Goal: Task Accomplishment & Management: Manage account settings

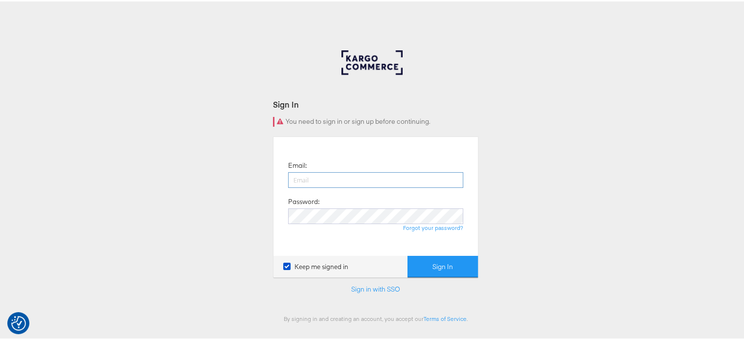
click at [303, 178] on input "email" at bounding box center [375, 179] width 175 height 16
type input "sudheer.bheemunipalli@kargo.com"
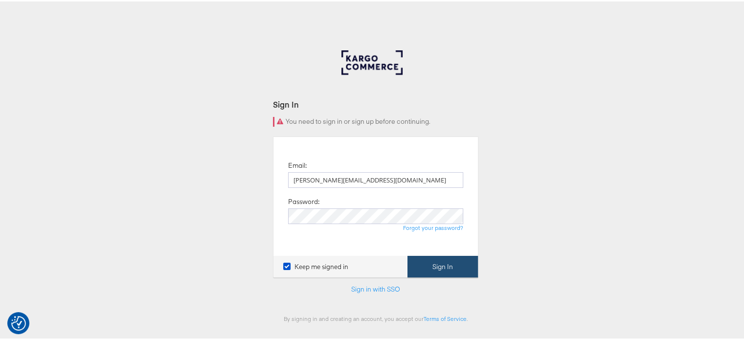
click at [448, 265] on button "Sign In" at bounding box center [442, 265] width 70 height 22
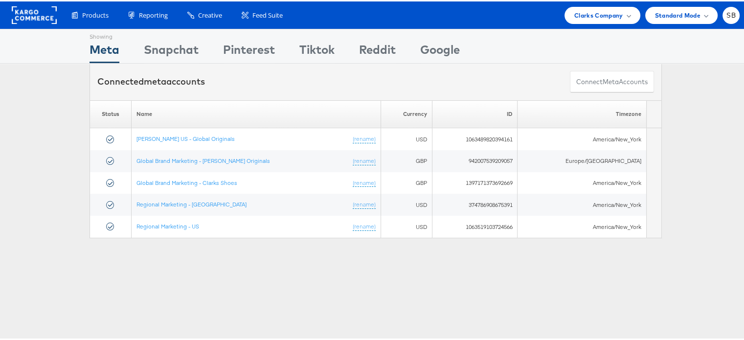
click at [43, 17] on rect at bounding box center [34, 14] width 45 height 18
click at [33, 9] on rect at bounding box center [34, 14] width 45 height 18
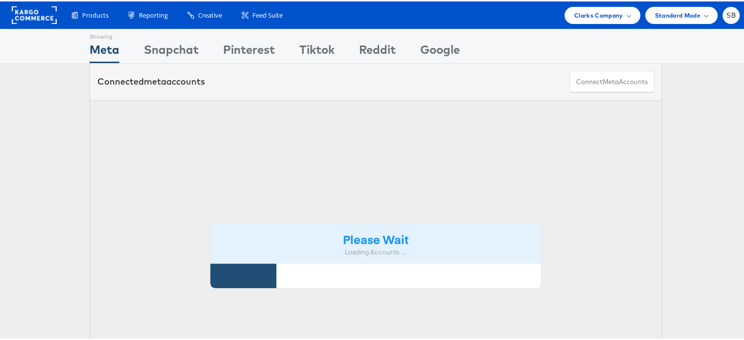
click at [583, 16] on span "Clarks Company" at bounding box center [598, 14] width 49 height 10
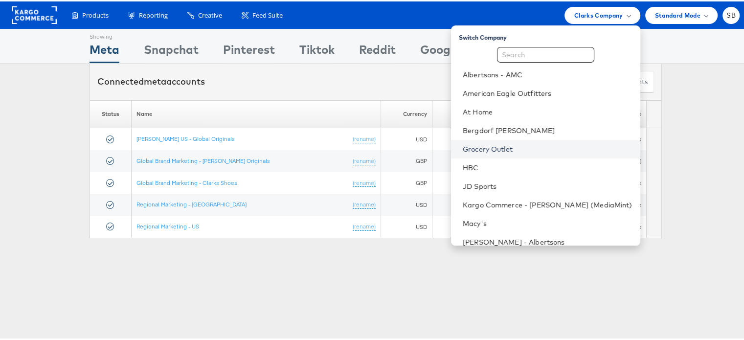
click at [496, 151] on link "Grocery Outlet" at bounding box center [548, 148] width 170 height 10
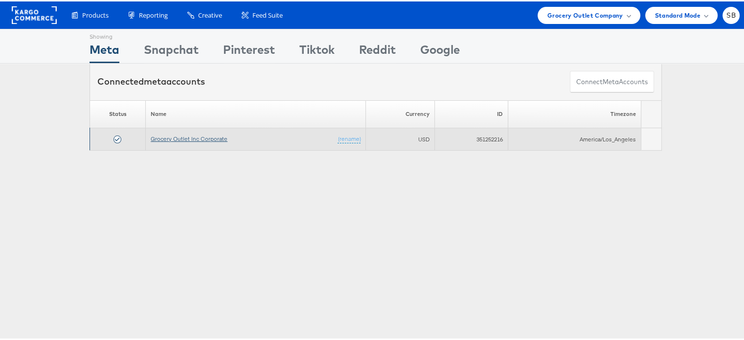
click at [167, 136] on link "Grocery Outlet Inc Corporate" at bounding box center [189, 137] width 77 height 7
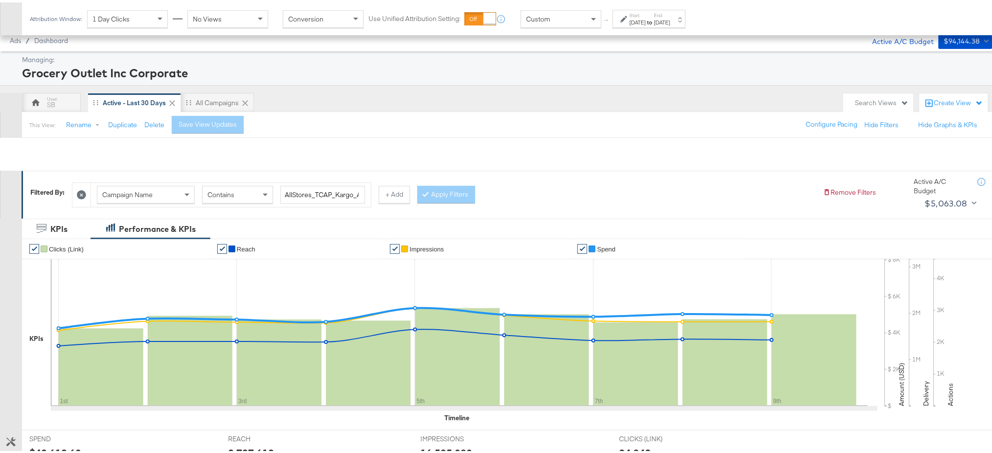
scroll to position [253, 0]
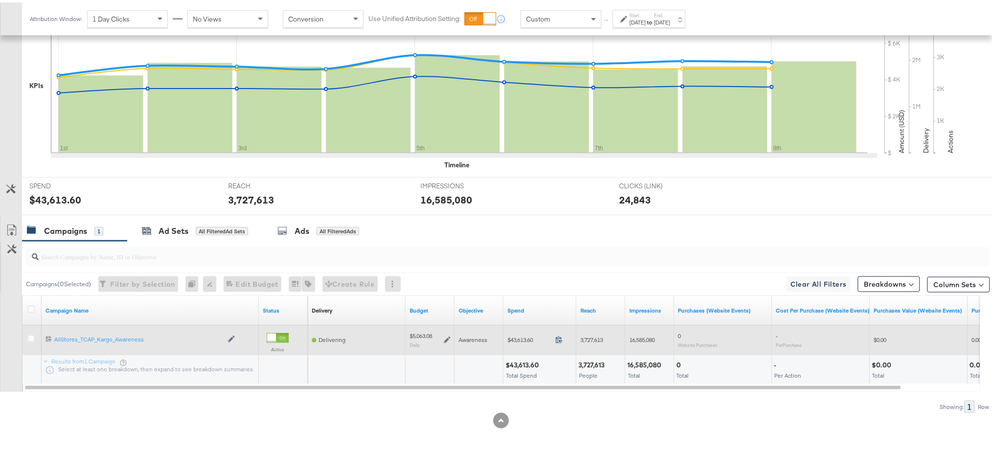
click at [559, 339] on icon at bounding box center [558, 337] width 7 height 7
click at [445, 336] on icon at bounding box center [447, 337] width 7 height 7
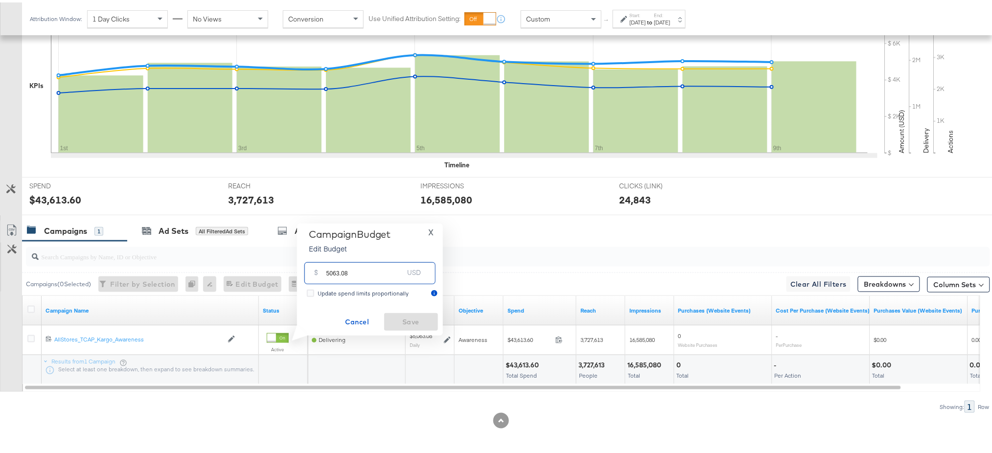
click at [364, 271] on input "5063.08" at bounding box center [364, 266] width 77 height 21
type input "5063.02"
click at [418, 320] on span "Save" at bounding box center [411, 320] width 46 height 12
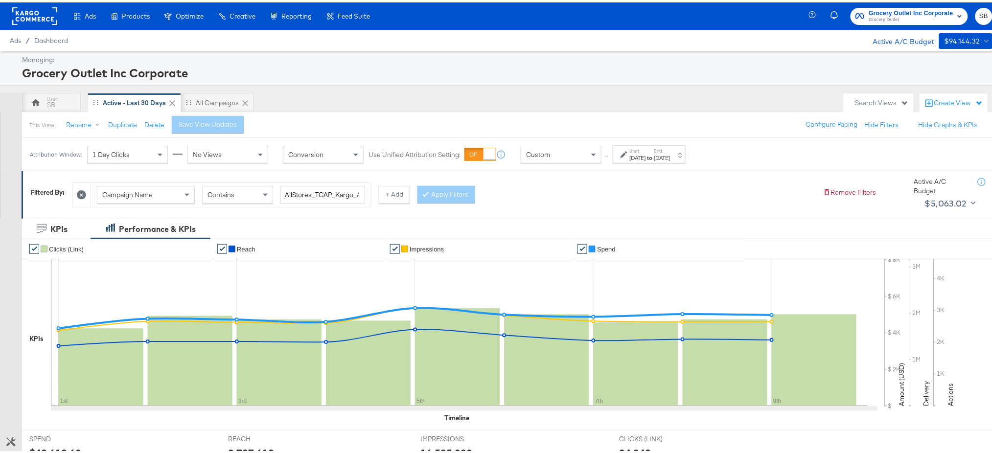
click at [37, 13] on rect at bounding box center [34, 14] width 45 height 18
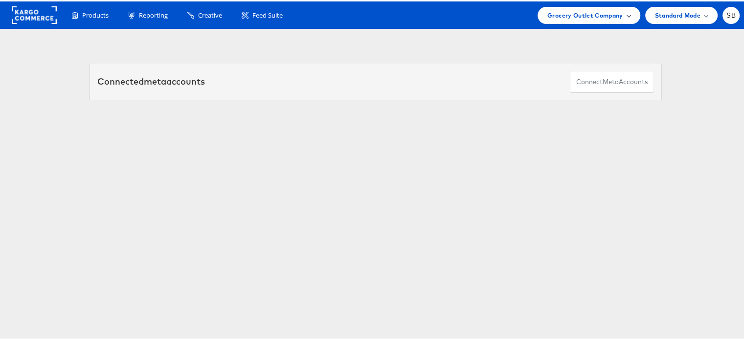
click at [555, 17] on span "Grocery Outlet Company" at bounding box center [585, 14] width 76 height 10
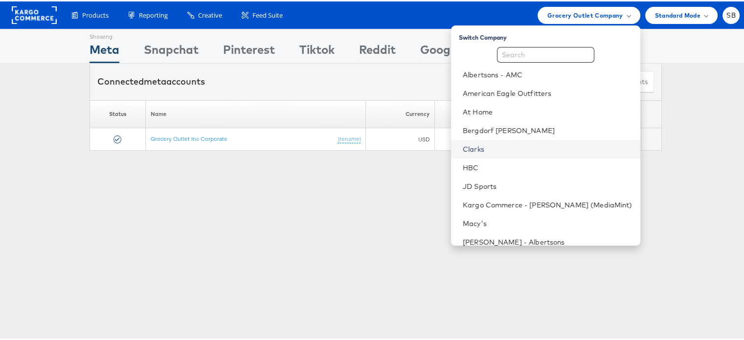
click at [487, 146] on link "Clarks" at bounding box center [548, 148] width 170 height 10
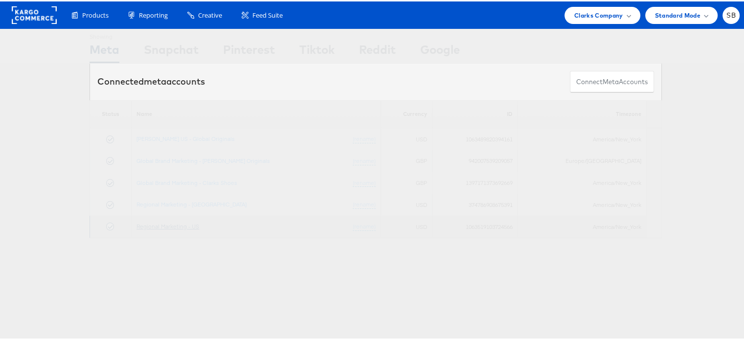
click at [166, 225] on link "Regional Marketing - US" at bounding box center [167, 224] width 63 height 7
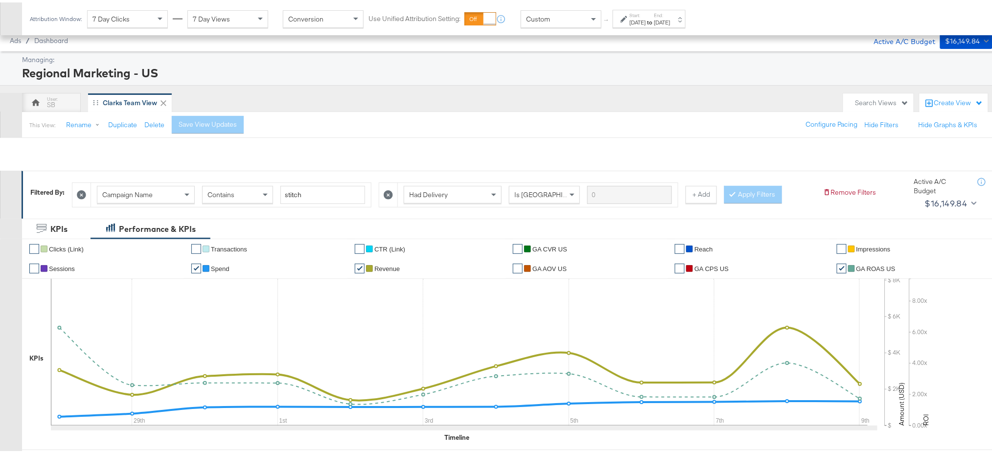
scroll to position [369, 0]
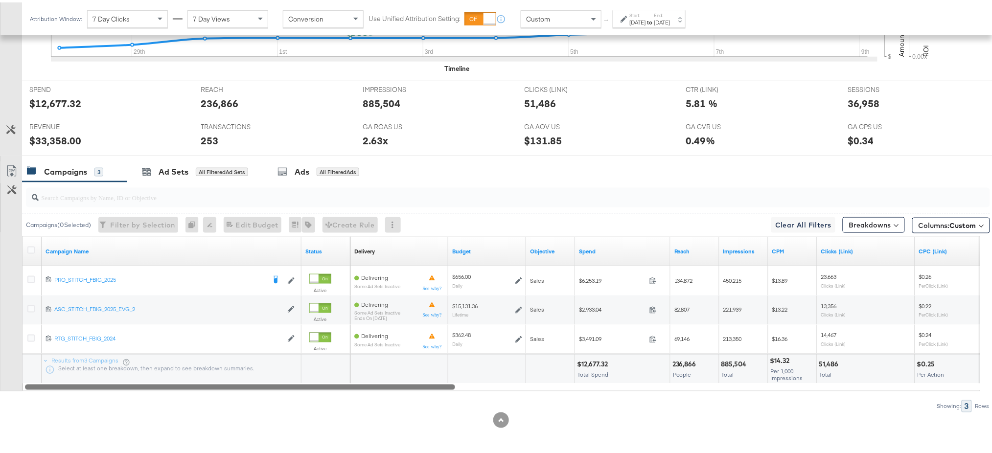
click at [335, 385] on div at bounding box center [240, 384] width 430 height 8
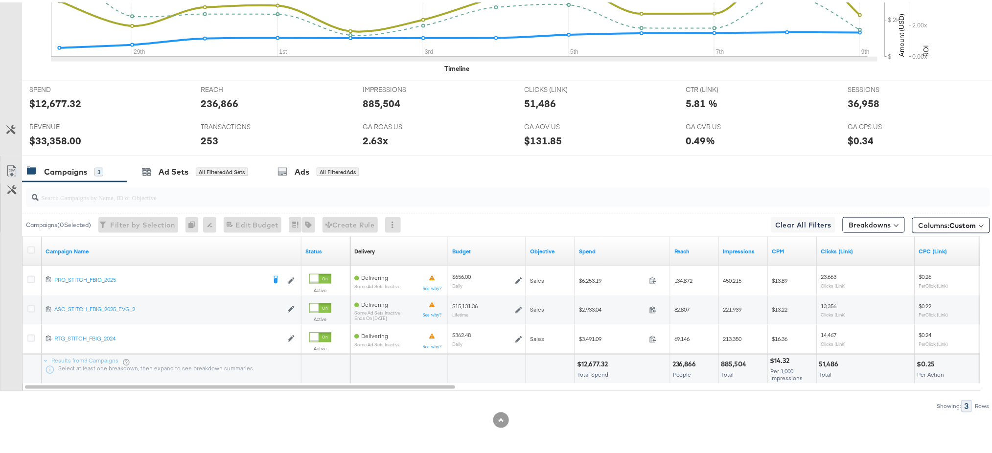
scroll to position [0, 0]
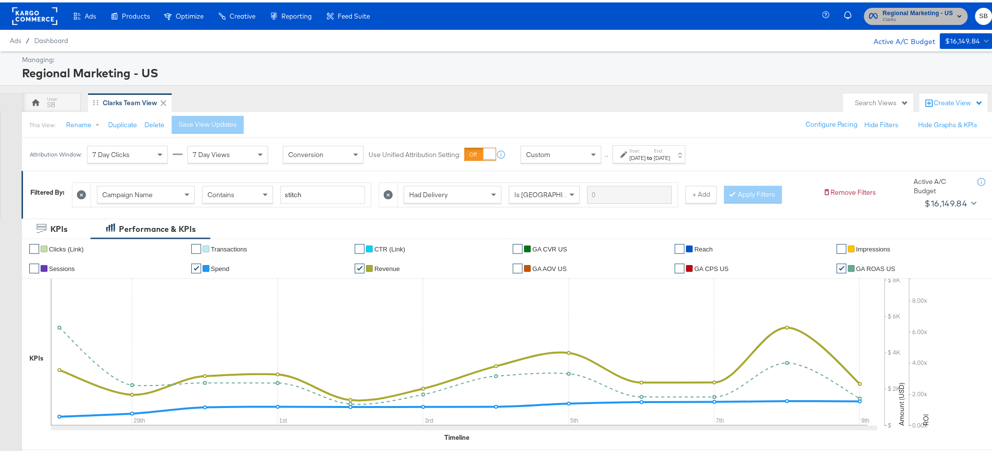
click at [904, 18] on span "Clarks" at bounding box center [917, 18] width 70 height 8
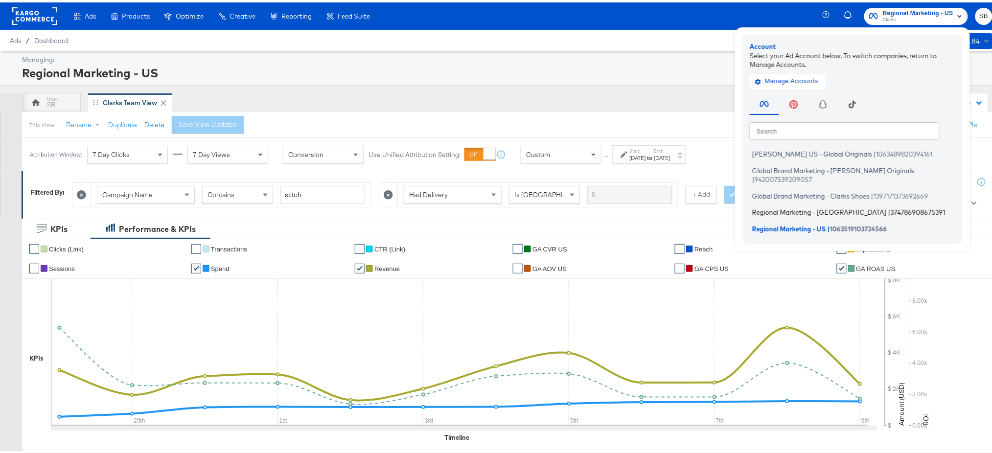
click at [765, 206] on span "Regional Marketing - [GEOGRAPHIC_DATA]" at bounding box center [819, 210] width 135 height 8
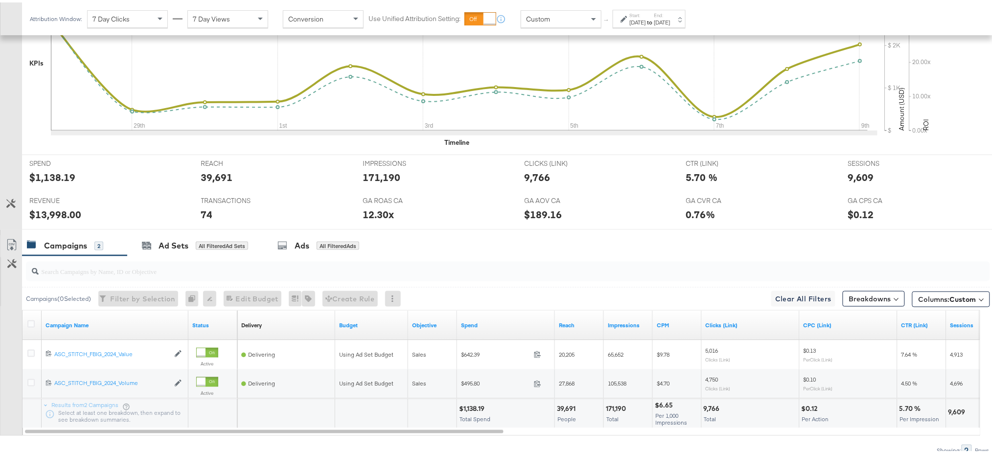
scroll to position [362, 0]
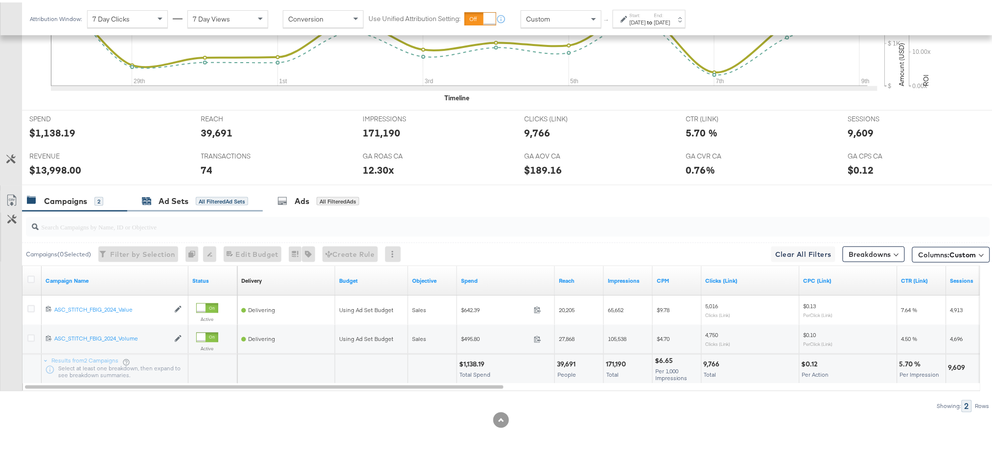
click at [163, 199] on div "Ad Sets" at bounding box center [173, 198] width 30 height 11
